Goal: Task Accomplishment & Management: Use online tool/utility

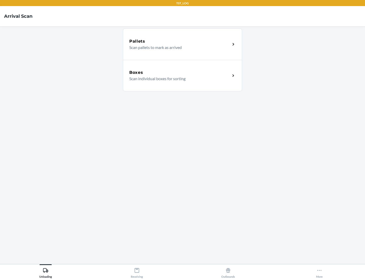
click at [180, 73] on div "Boxes" at bounding box center [179, 72] width 101 height 6
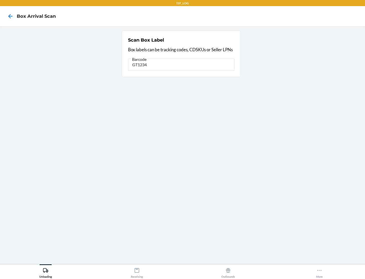
type input "GT1234"
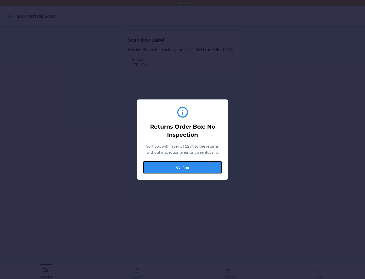
click at [183, 167] on button "Confirm" at bounding box center [182, 167] width 79 height 12
